Goal: Check status

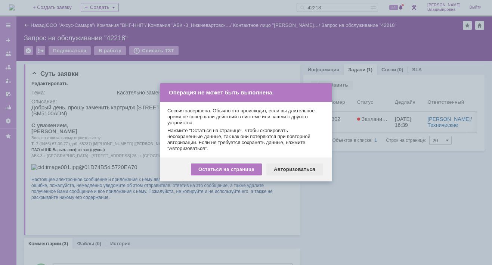
click at [301, 169] on div "Авторизоваться" at bounding box center [294, 170] width 56 height 12
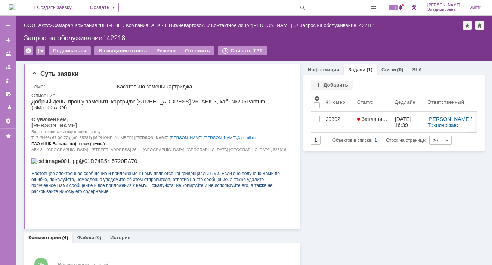
click at [15, 8] on img at bounding box center [12, 7] width 6 height 6
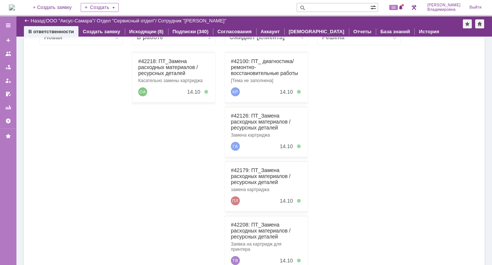
scroll to position [37, 0]
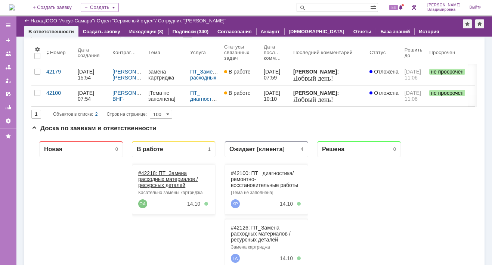
click at [155, 173] on link "#42218: ПТ_Замена расходных материалов / ресурсных деталей" at bounding box center [168, 179] width 60 height 18
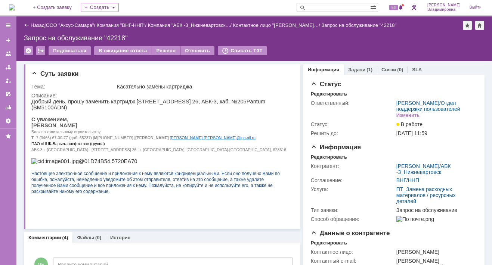
click at [354, 69] on link "Задачи" at bounding box center [356, 70] width 17 height 6
